Goal: Find specific page/section: Find specific page/section

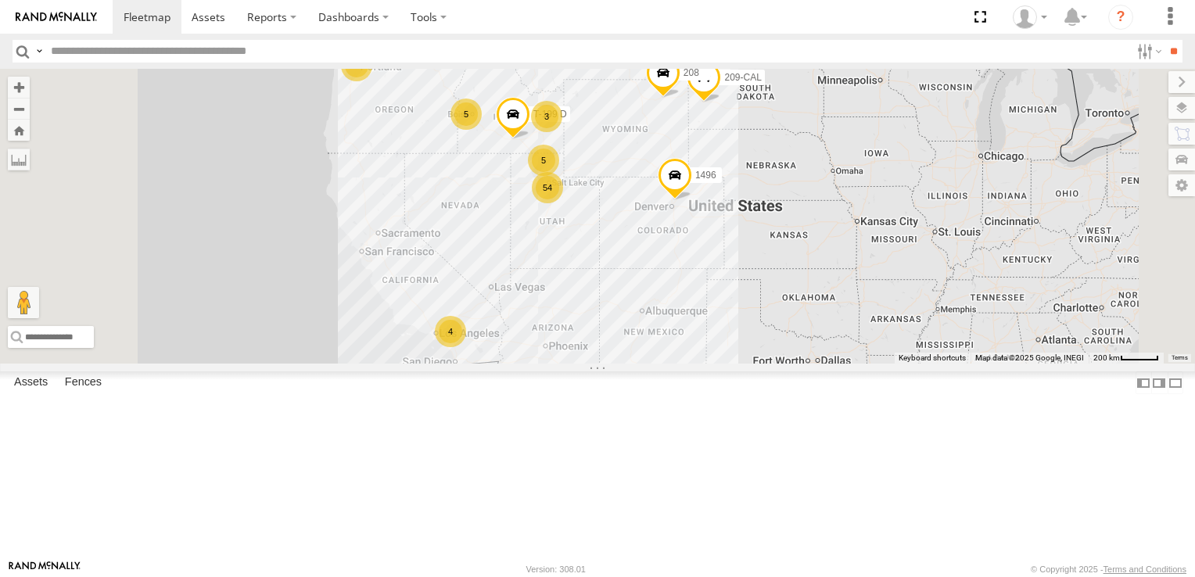
click at [559, 176] on div "5" at bounding box center [543, 160] width 31 height 31
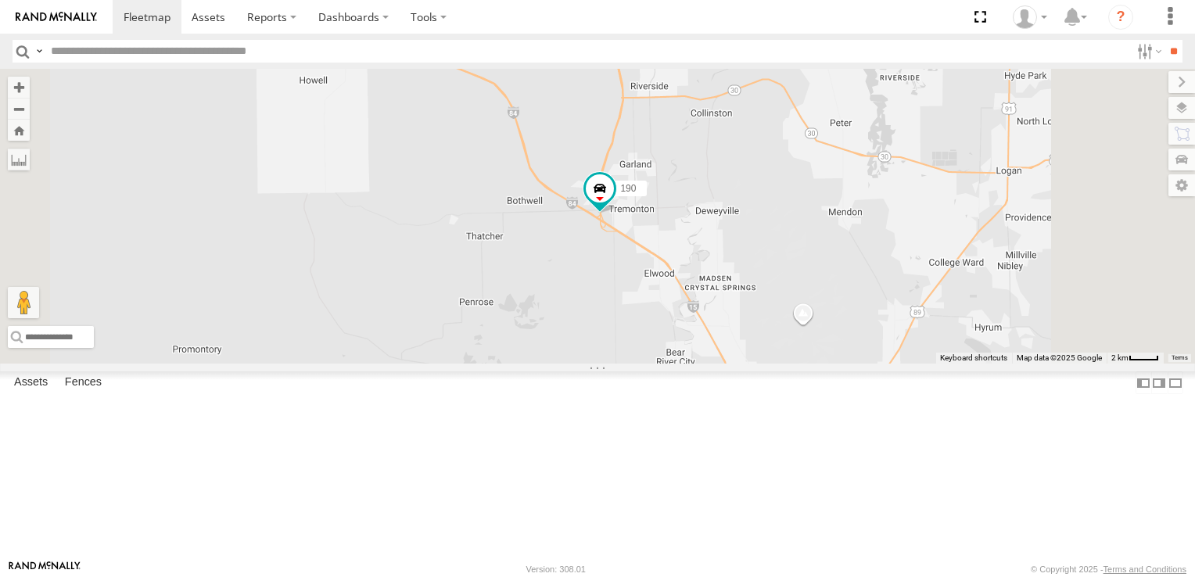
drag, startPoint x: 863, startPoint y: 253, endPoint x: 842, endPoint y: 413, distance: 160.8
click at [859, 364] on div "208 152 1496 307W 209-CAL T-199 D 20 126-CAM 190 223H-CAL" at bounding box center [597, 216] width 1195 height 295
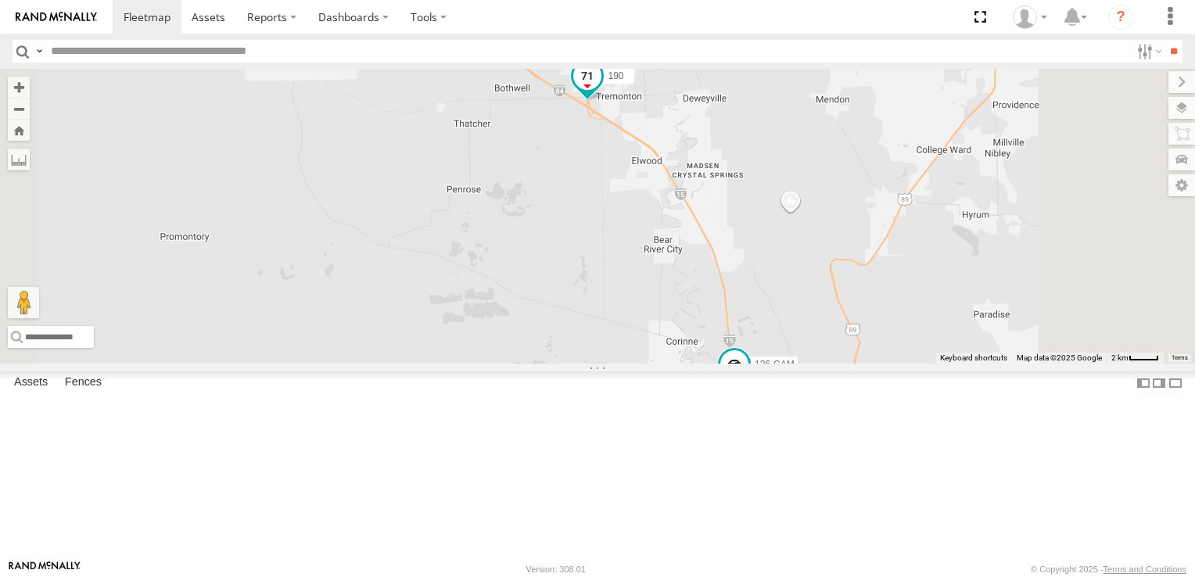
click at [623, 81] on span "190" at bounding box center [616, 75] width 16 height 11
click at [681, 83] on link at bounding box center [673, 77] width 16 height 11
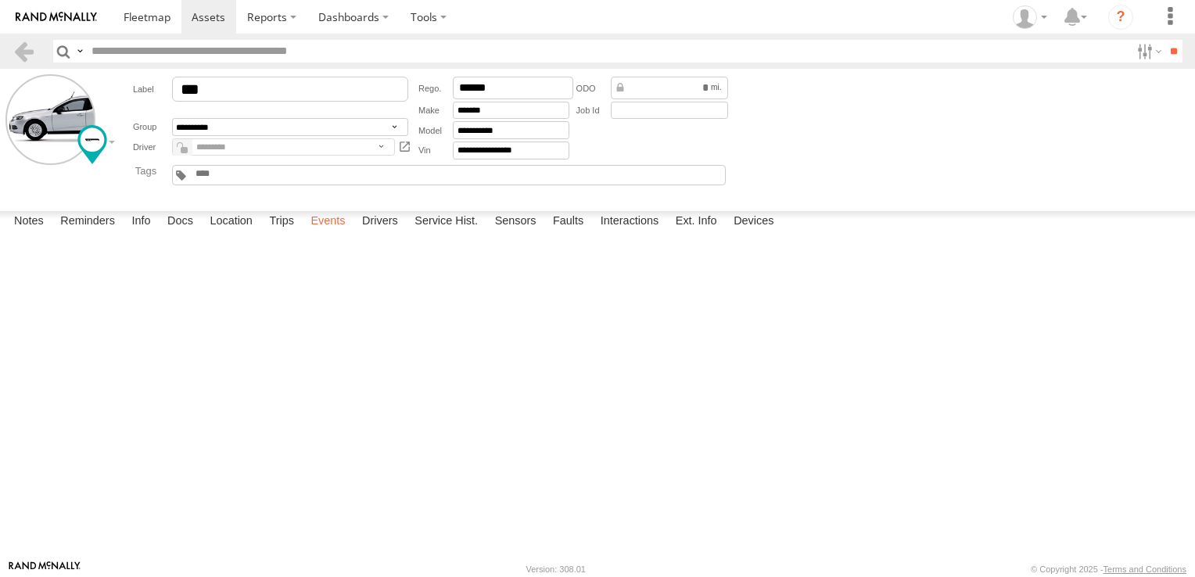
click at [350, 233] on label "Events" at bounding box center [328, 222] width 50 height 22
click at [145, 28] on link at bounding box center [147, 17] width 69 height 34
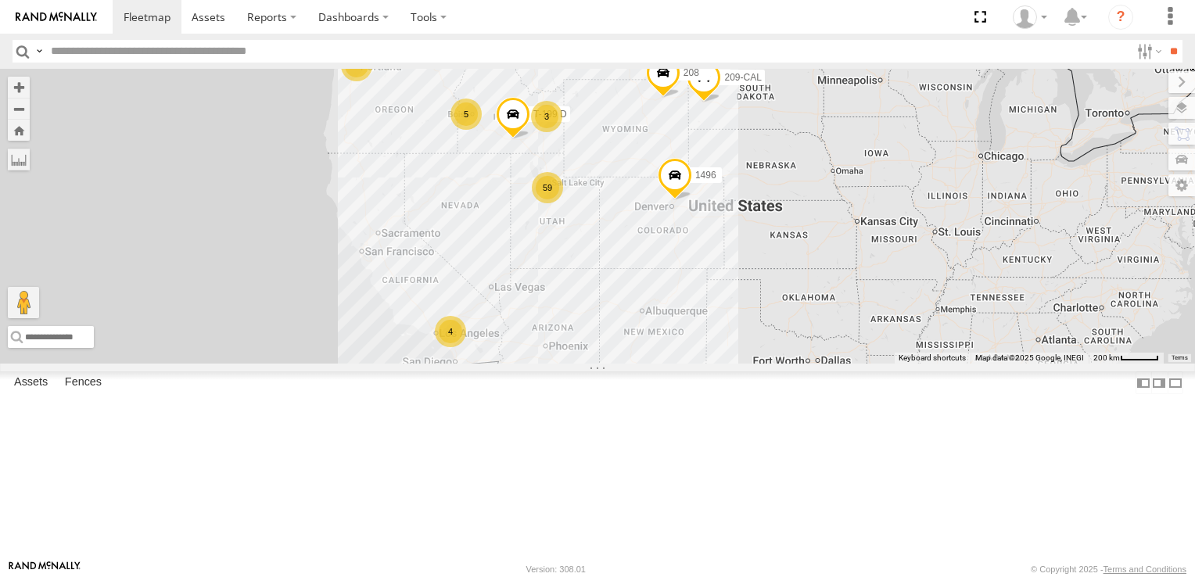
click at [126, 52] on input "text" at bounding box center [588, 51] width 1086 height 23
type input "***"
click at [1164, 40] on input "**" at bounding box center [1173, 51] width 18 height 23
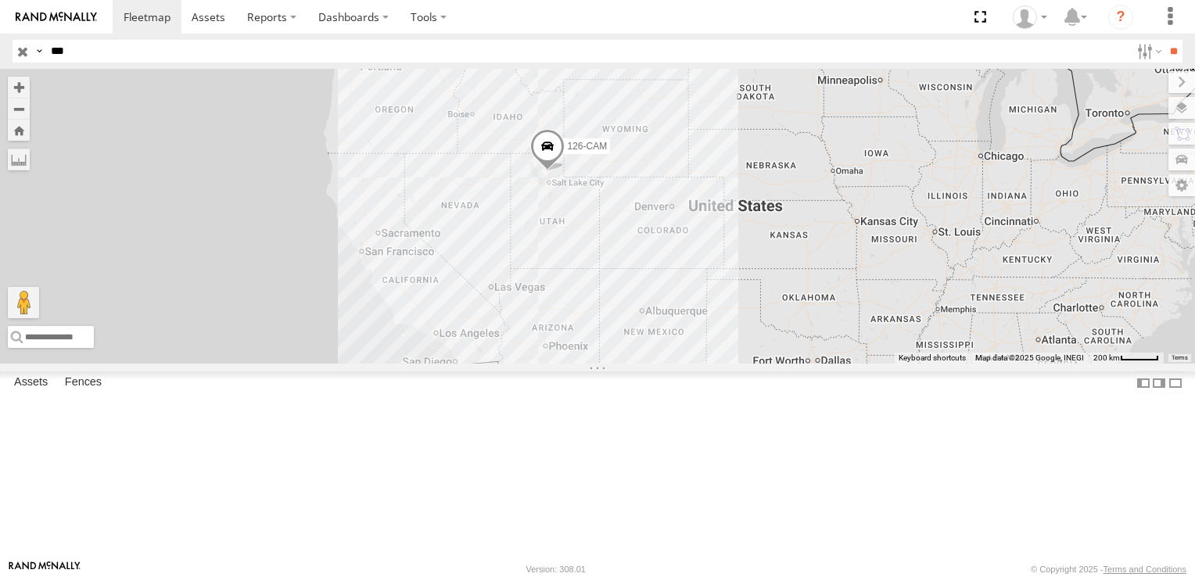
click at [27, 56] on input "button" at bounding box center [23, 51] width 20 height 23
